Goal: Transaction & Acquisition: Purchase product/service

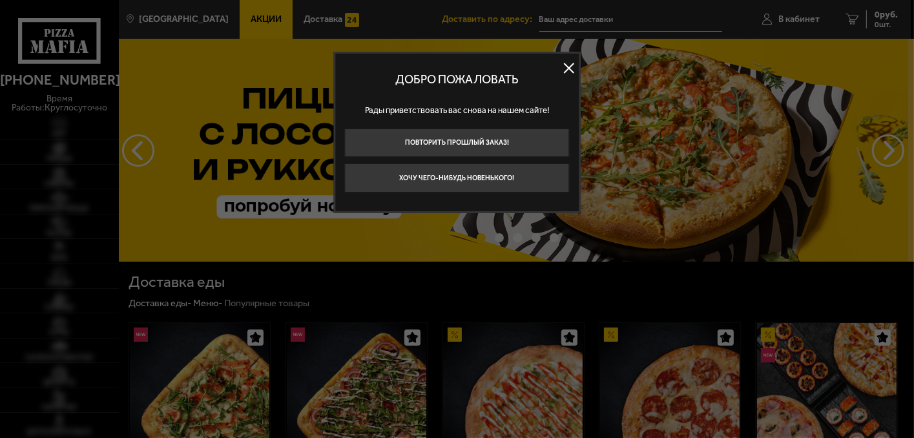
type input "[STREET_ADDRESS][PERSON_NAME]"
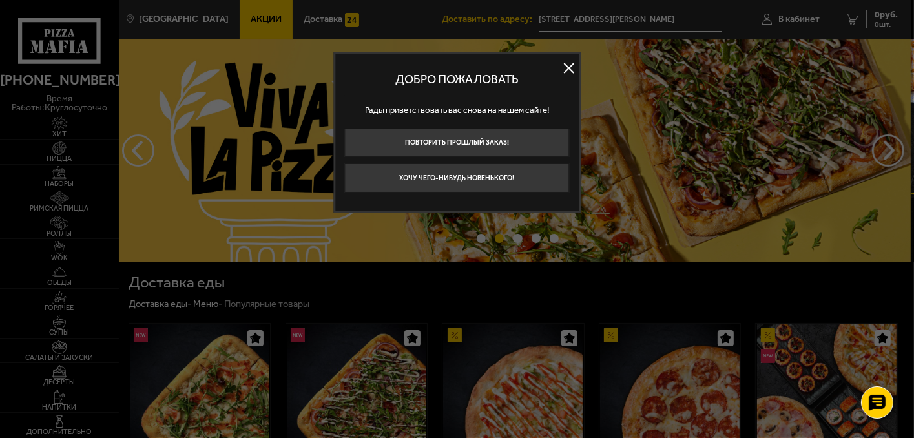
click at [574, 65] on button at bounding box center [569, 67] width 19 height 19
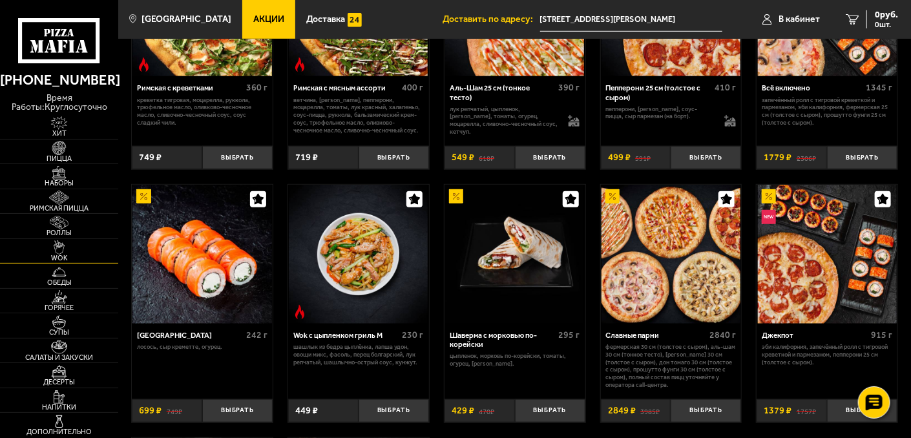
scroll to position [388, 0]
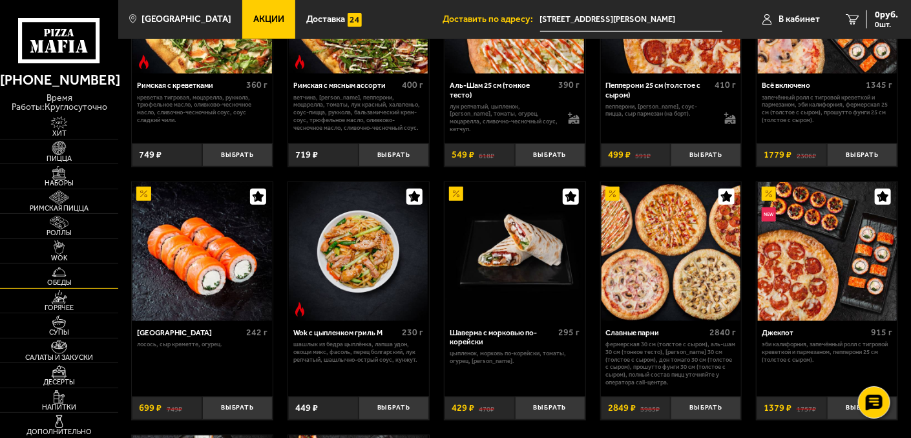
click at [62, 269] on img at bounding box center [59, 273] width 36 height 14
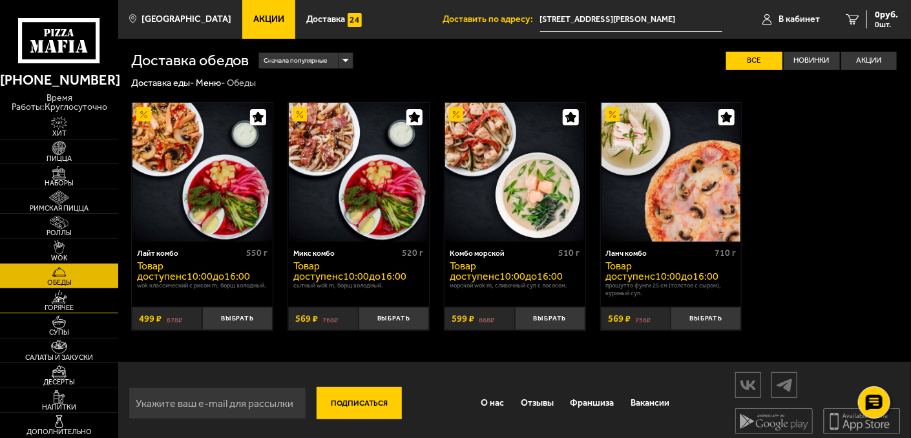
click at [59, 299] on img at bounding box center [59, 297] width 36 height 14
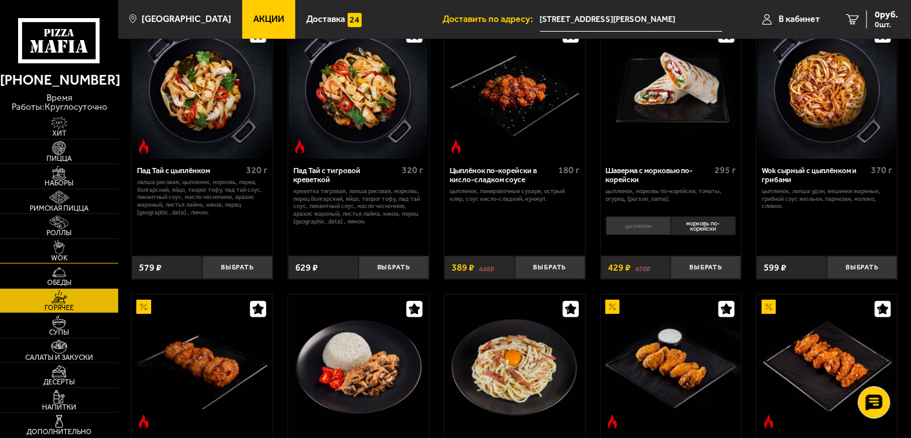
scroll to position [194, 0]
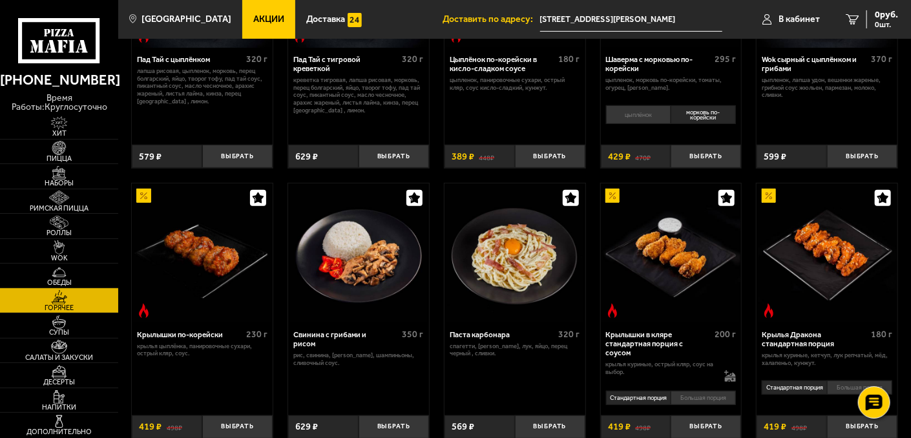
click at [65, 279] on span "Обеды" at bounding box center [59, 282] width 118 height 7
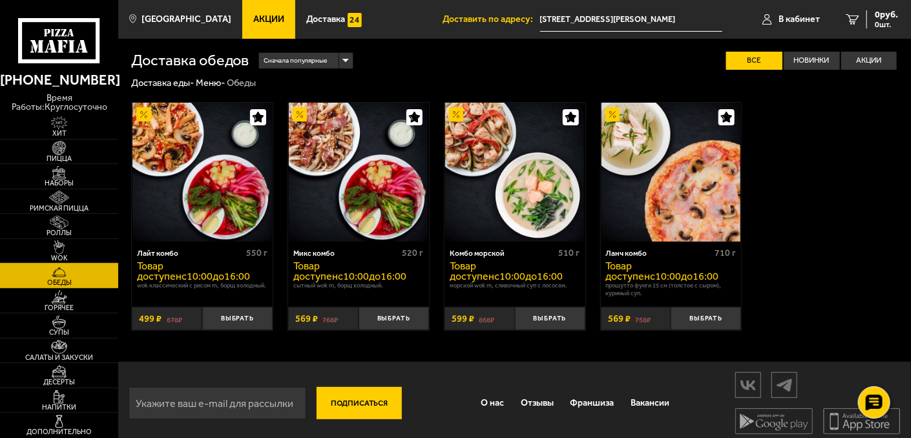
click at [67, 247] on img at bounding box center [59, 247] width 36 height 14
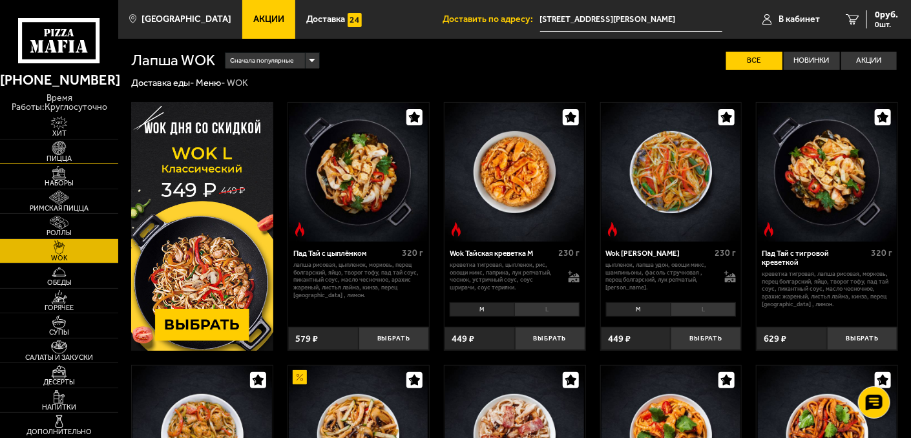
click at [80, 154] on link "Пицца" at bounding box center [59, 152] width 118 height 25
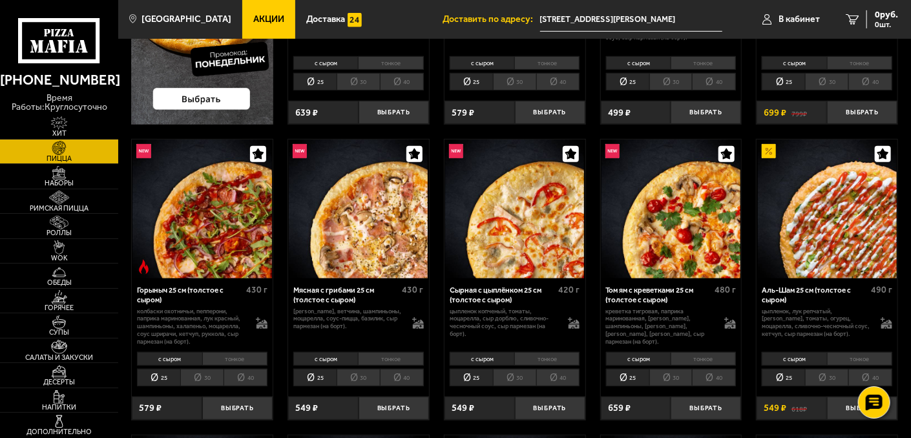
scroll to position [388, 0]
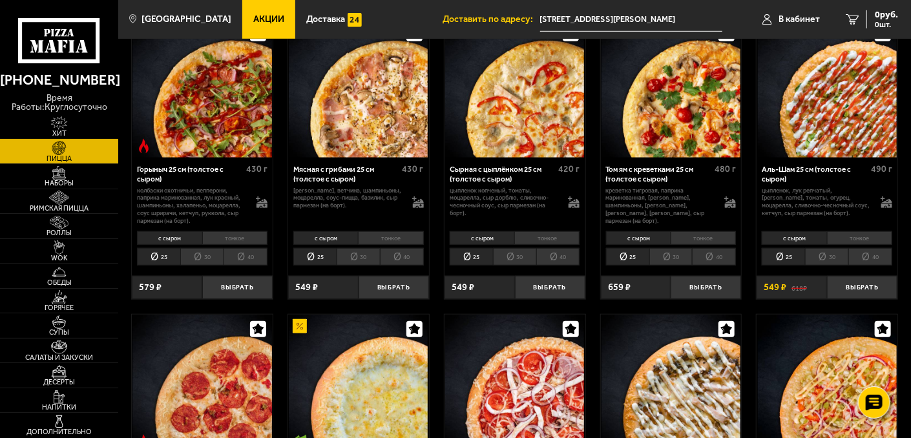
click at [62, 129] on img at bounding box center [59, 123] width 36 height 14
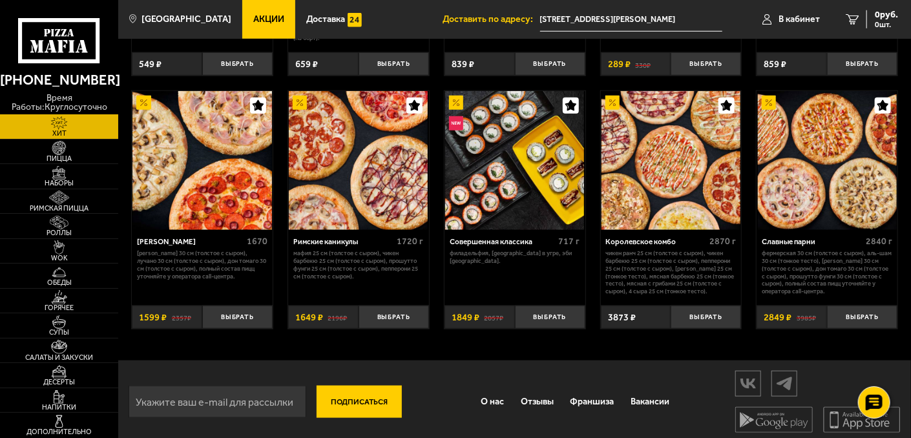
scroll to position [538, 0]
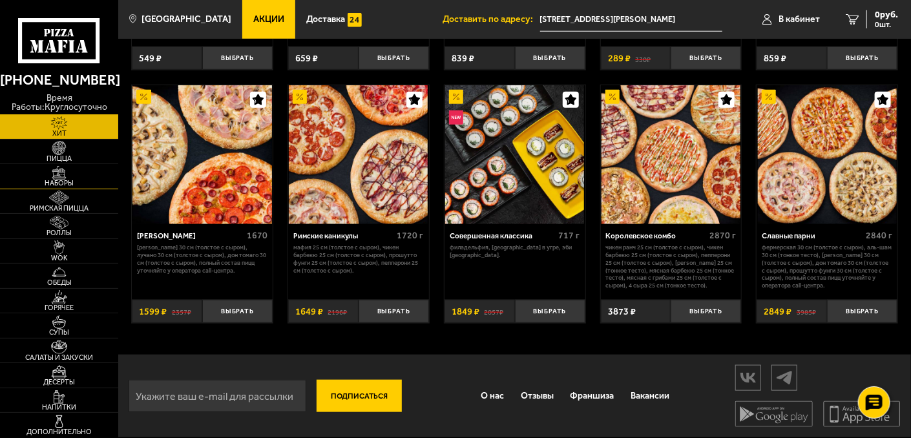
click at [53, 182] on span "Наборы" at bounding box center [59, 183] width 118 height 7
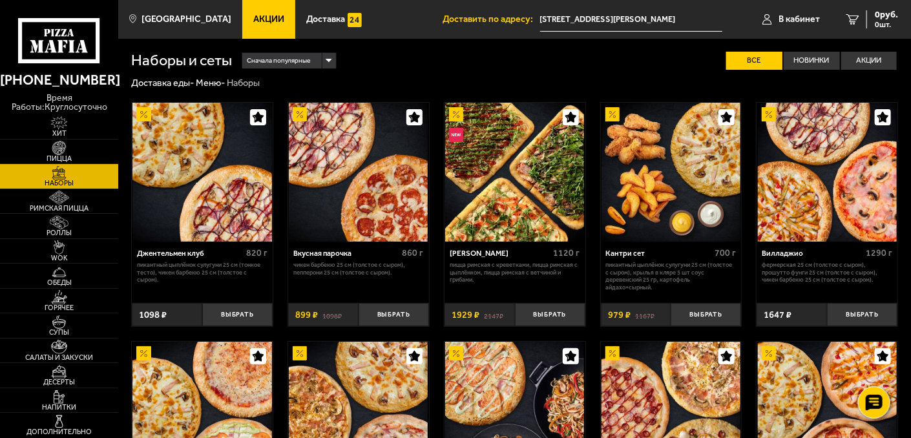
click at [703, 173] on img at bounding box center [671, 172] width 139 height 139
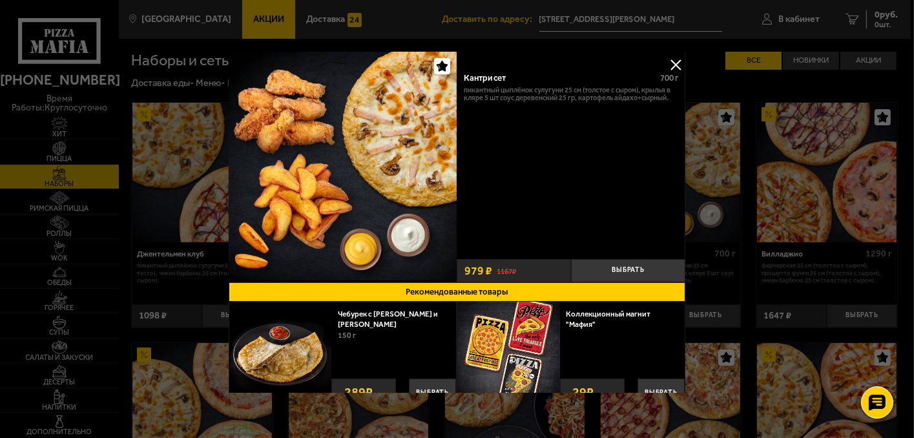
click at [667, 60] on button at bounding box center [675, 64] width 19 height 19
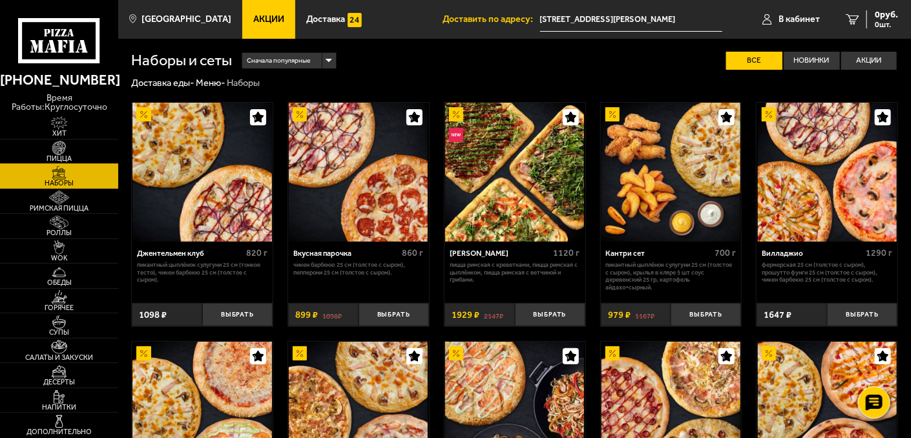
click at [70, 149] on img at bounding box center [59, 148] width 36 height 14
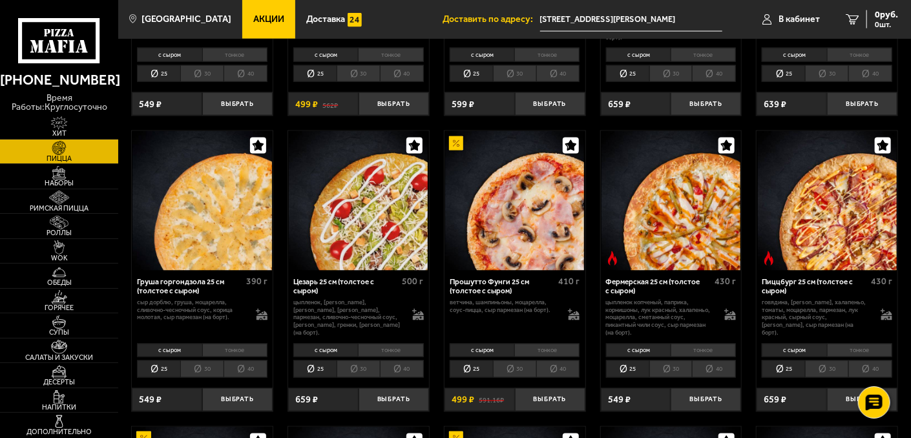
scroll to position [905, 0]
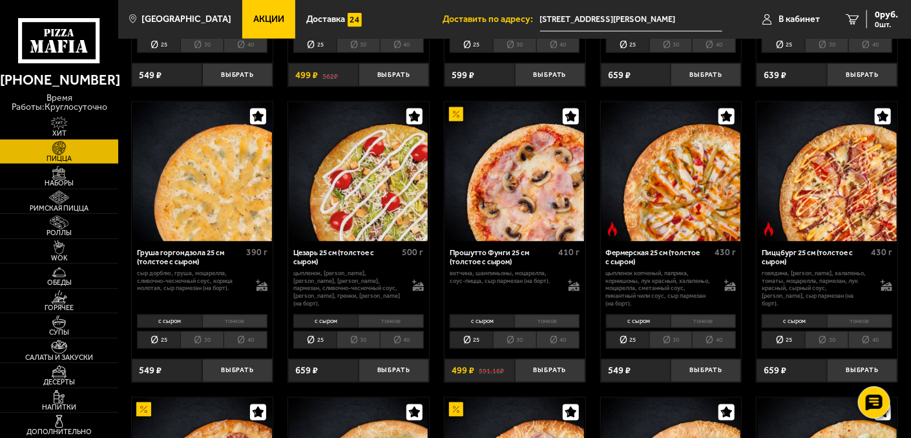
click at [399, 339] on li "40" at bounding box center [402, 339] width 44 height 17
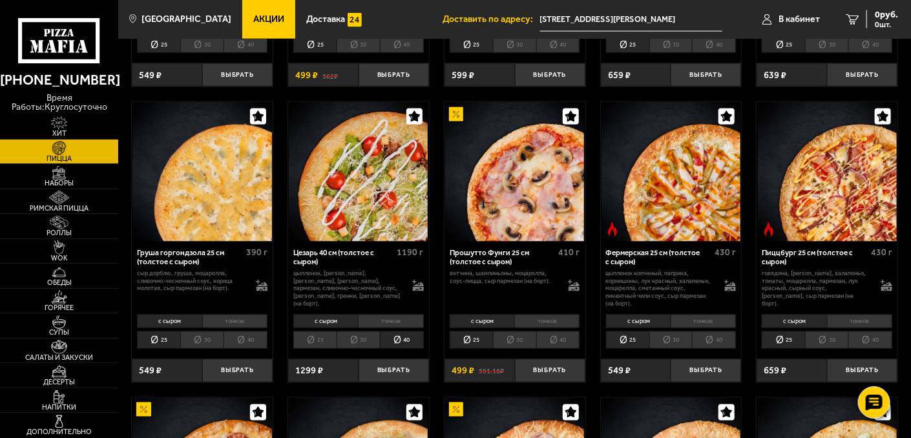
click at [390, 323] on li "тонкое" at bounding box center [390, 322] width 65 height 14
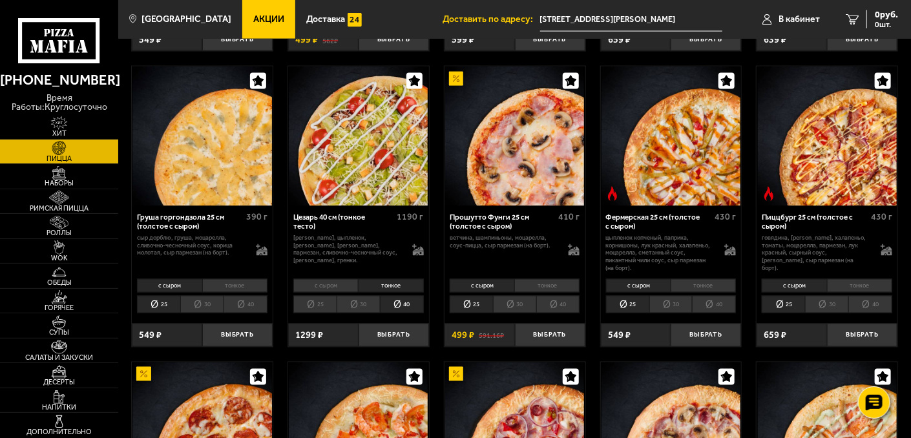
scroll to position [969, 0]
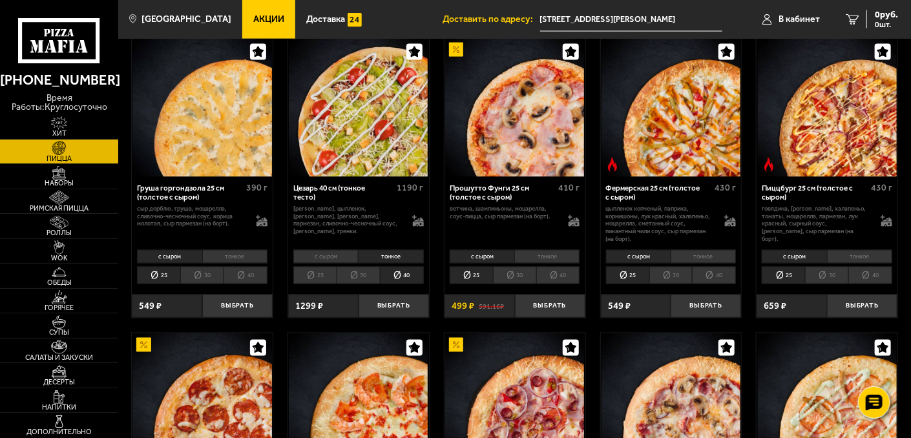
click at [859, 280] on li "40" at bounding box center [870, 275] width 44 height 17
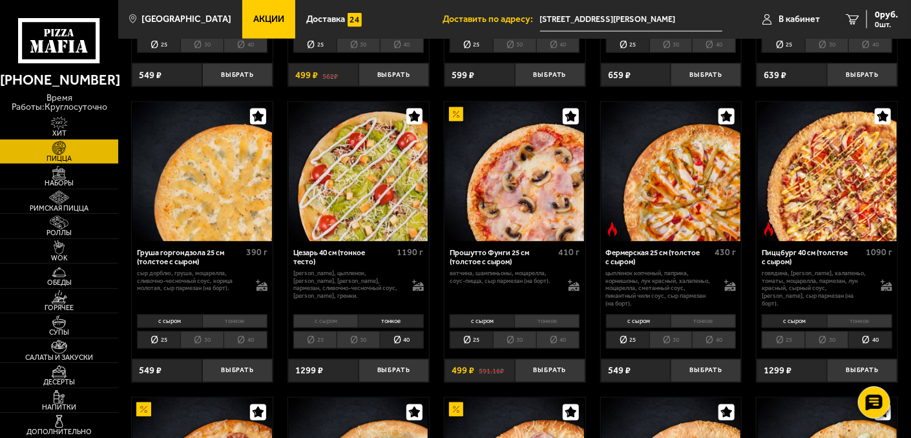
scroll to position [905, 0]
click at [855, 368] on button "Выбрать" at bounding box center [862, 370] width 70 height 23
click at [874, 15] on span "1195 руб." at bounding box center [878, 14] width 39 height 9
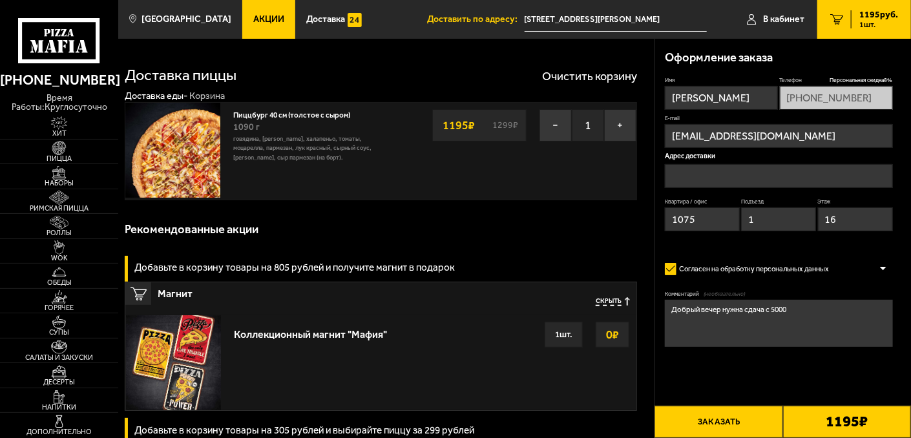
type input "[STREET_ADDRESS][PERSON_NAME]"
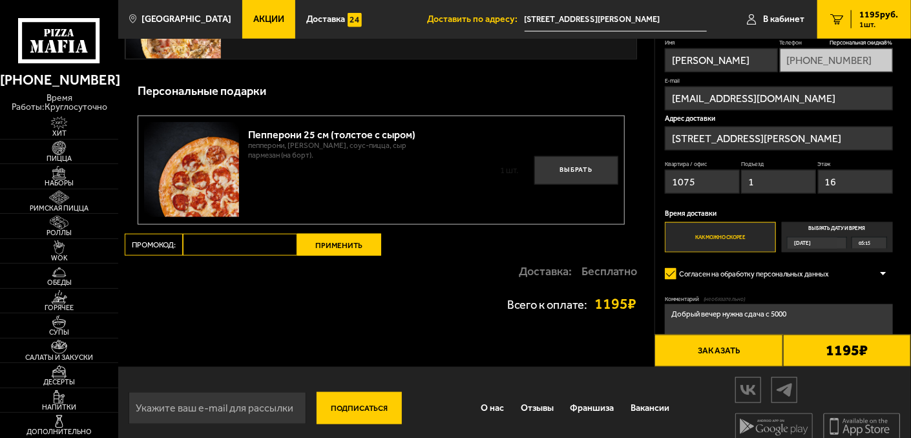
scroll to position [726, 0]
